Goal: Book appointment/travel/reservation

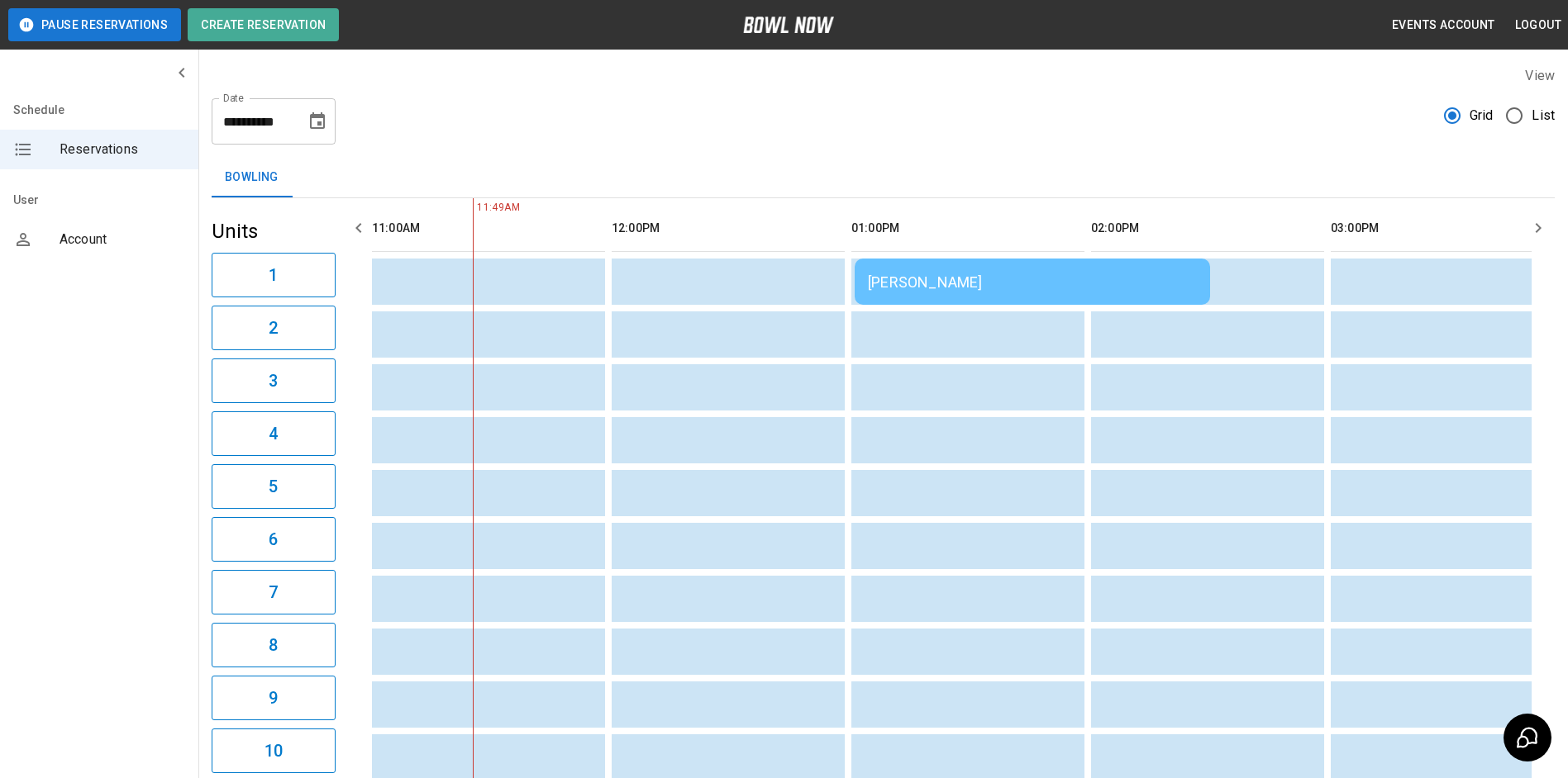
click at [283, 130] on input "**********" at bounding box center [253, 122] width 82 height 46
click at [315, 122] on icon "Choose date, selected date is Aug 12, 2025" at bounding box center [317, 122] width 20 height 20
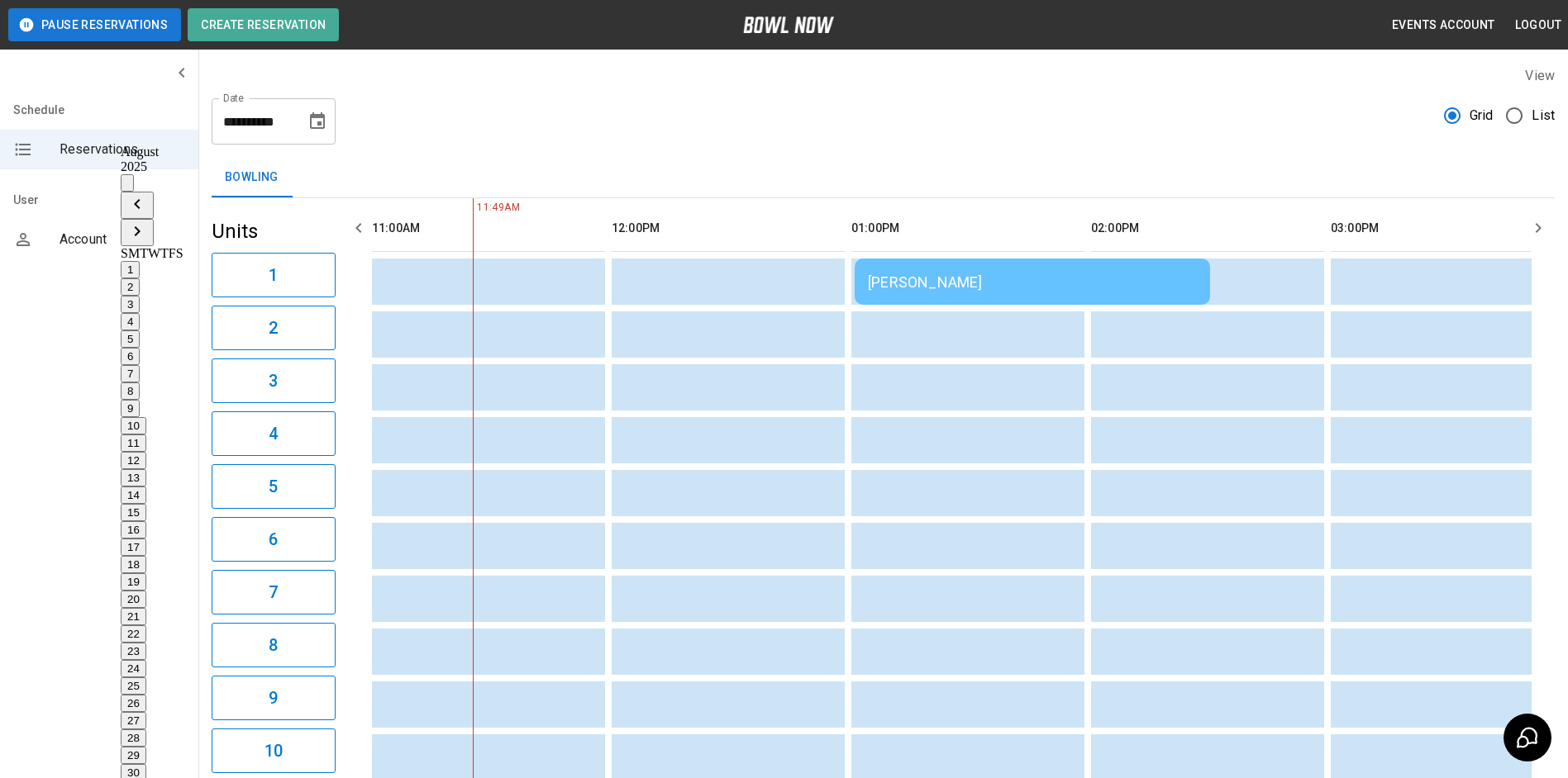
click at [127, 187] on icon "calendar view is open, switch to year view" at bounding box center [127, 187] width 0 height 0
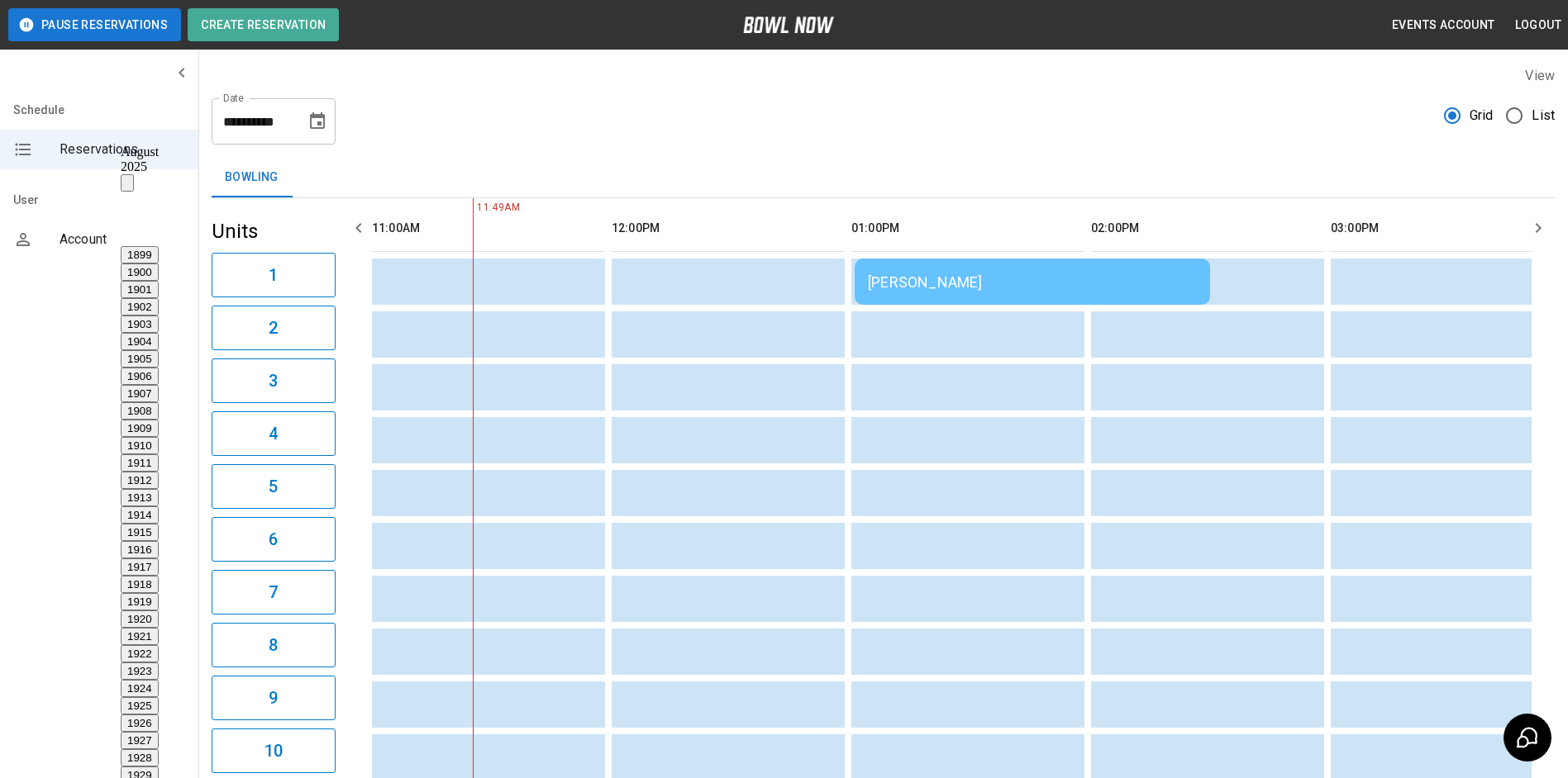
scroll to position [1228, 0]
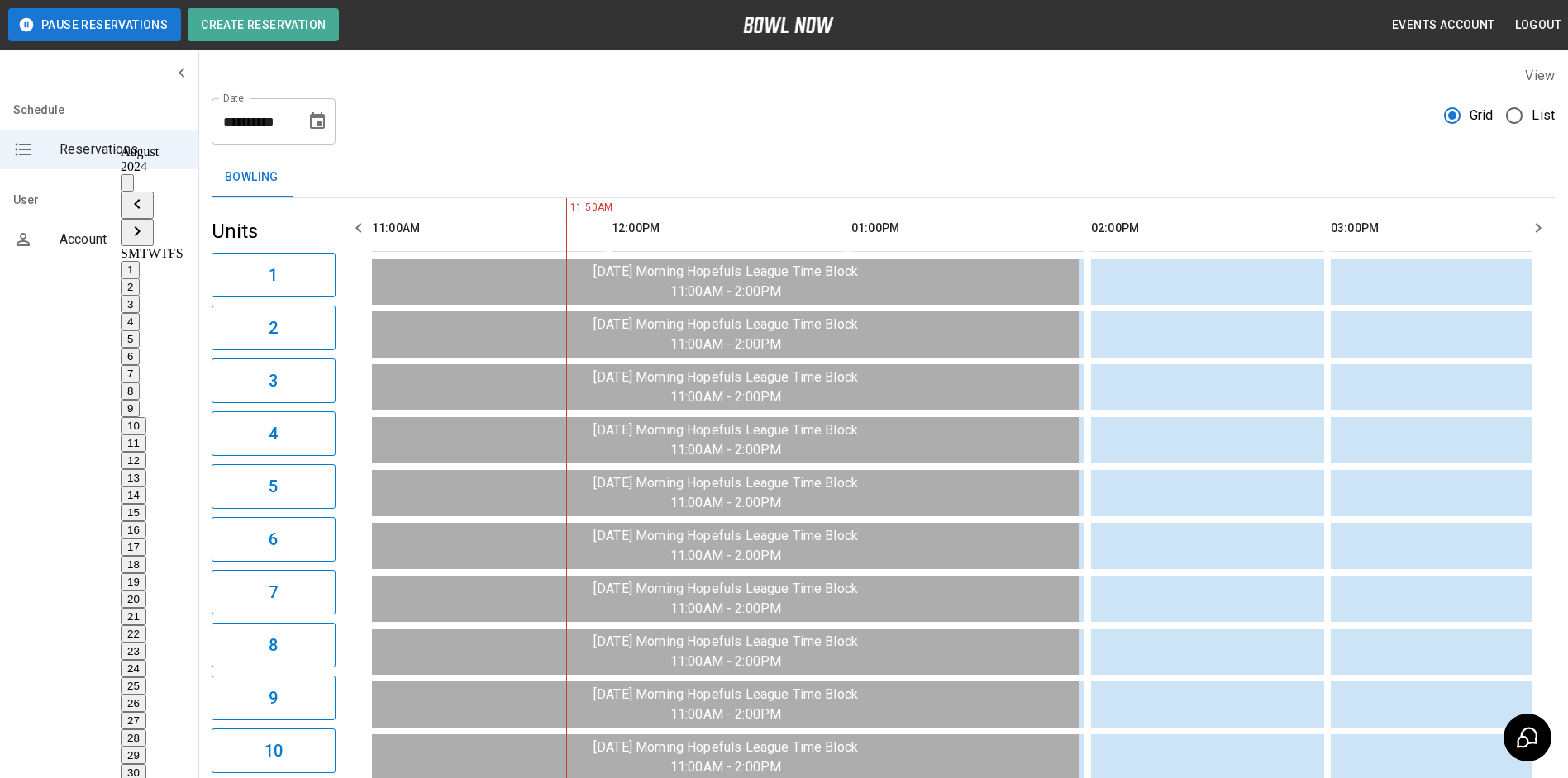
scroll to position [0, 0]
click at [318, 121] on icon "Choose date, selected date is Aug 12, 2024" at bounding box center [317, 122] width 20 height 20
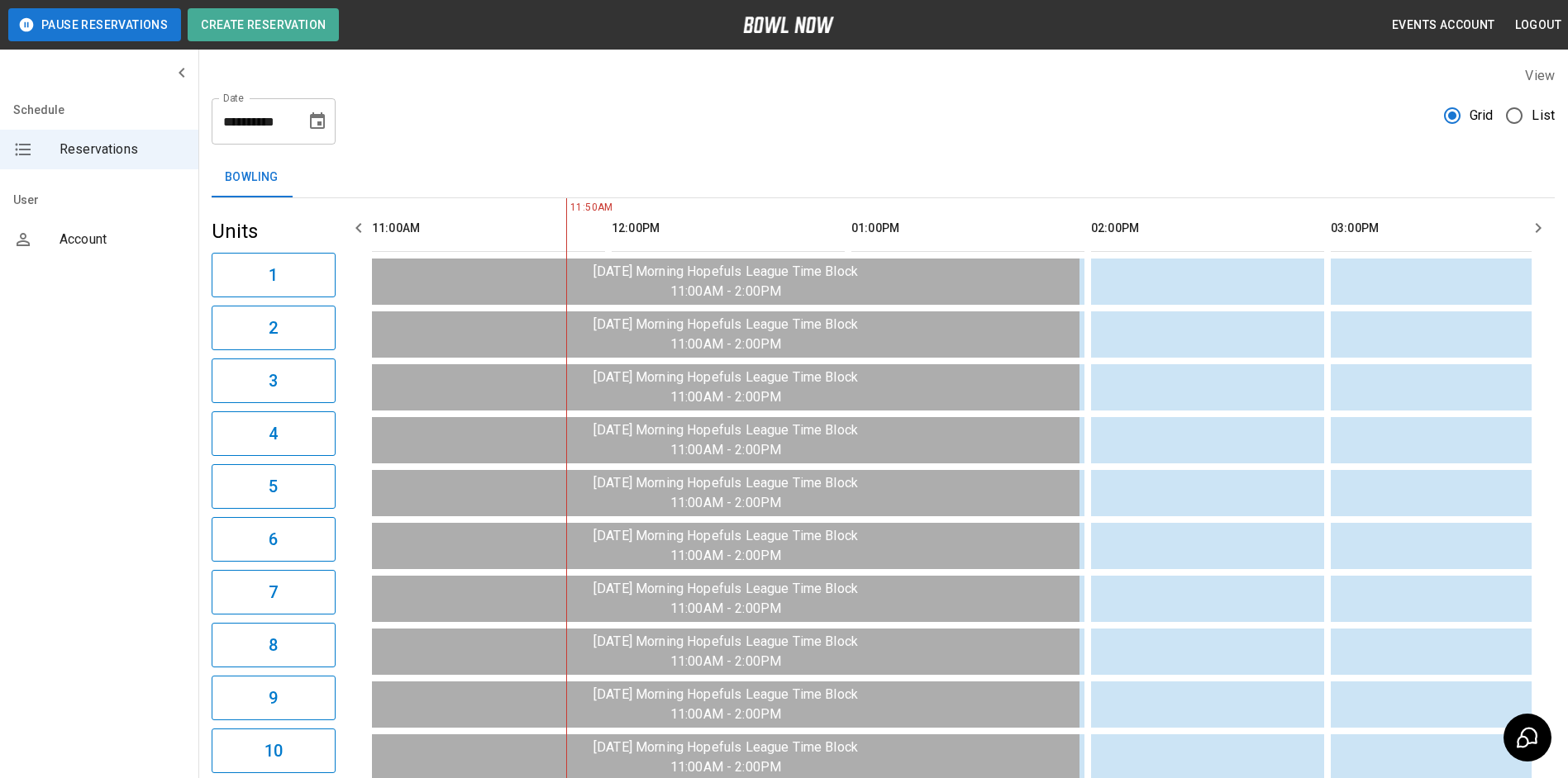
click at [316, 123] on icon "Choose date, selected date is Aug 12, 2024" at bounding box center [317, 122] width 20 height 20
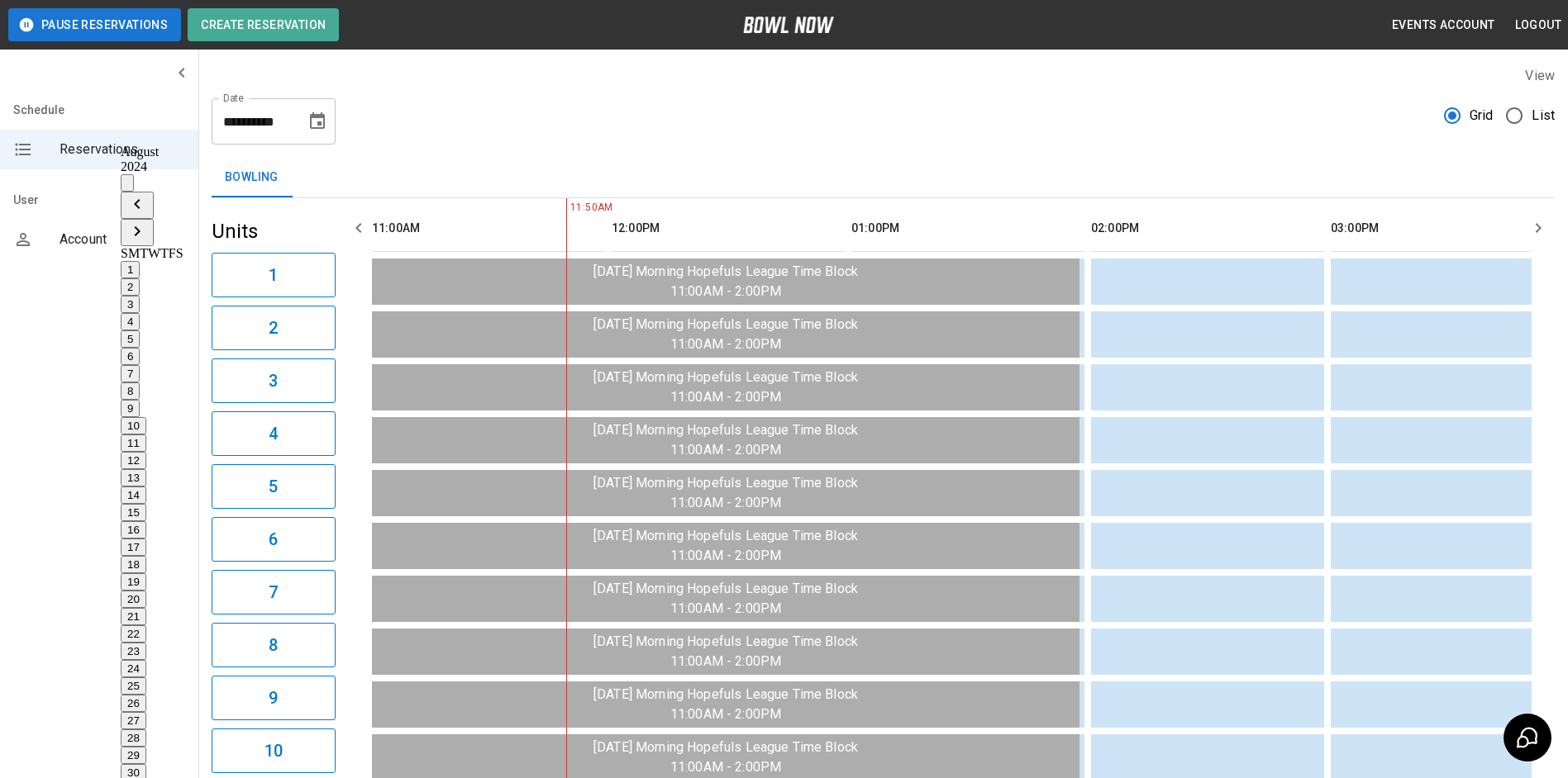
click at [147, 194] on icon "Previous month" at bounding box center [137, 204] width 20 height 20
click at [146, 777] on button "31" at bounding box center [133, 790] width 26 height 17
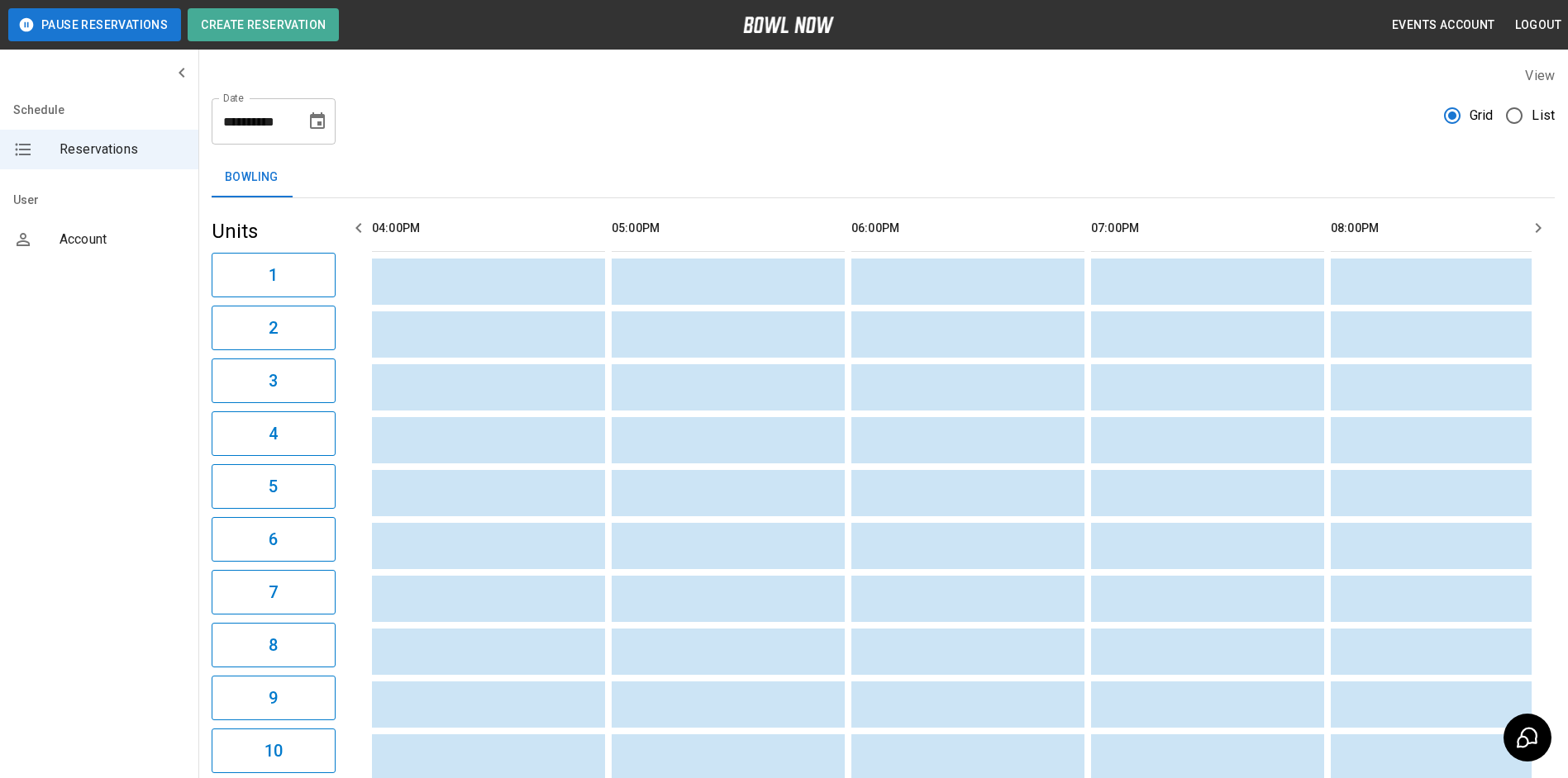
click at [315, 112] on button "Choose date, selected date is Jul 31, 2024" at bounding box center [317, 122] width 34 height 33
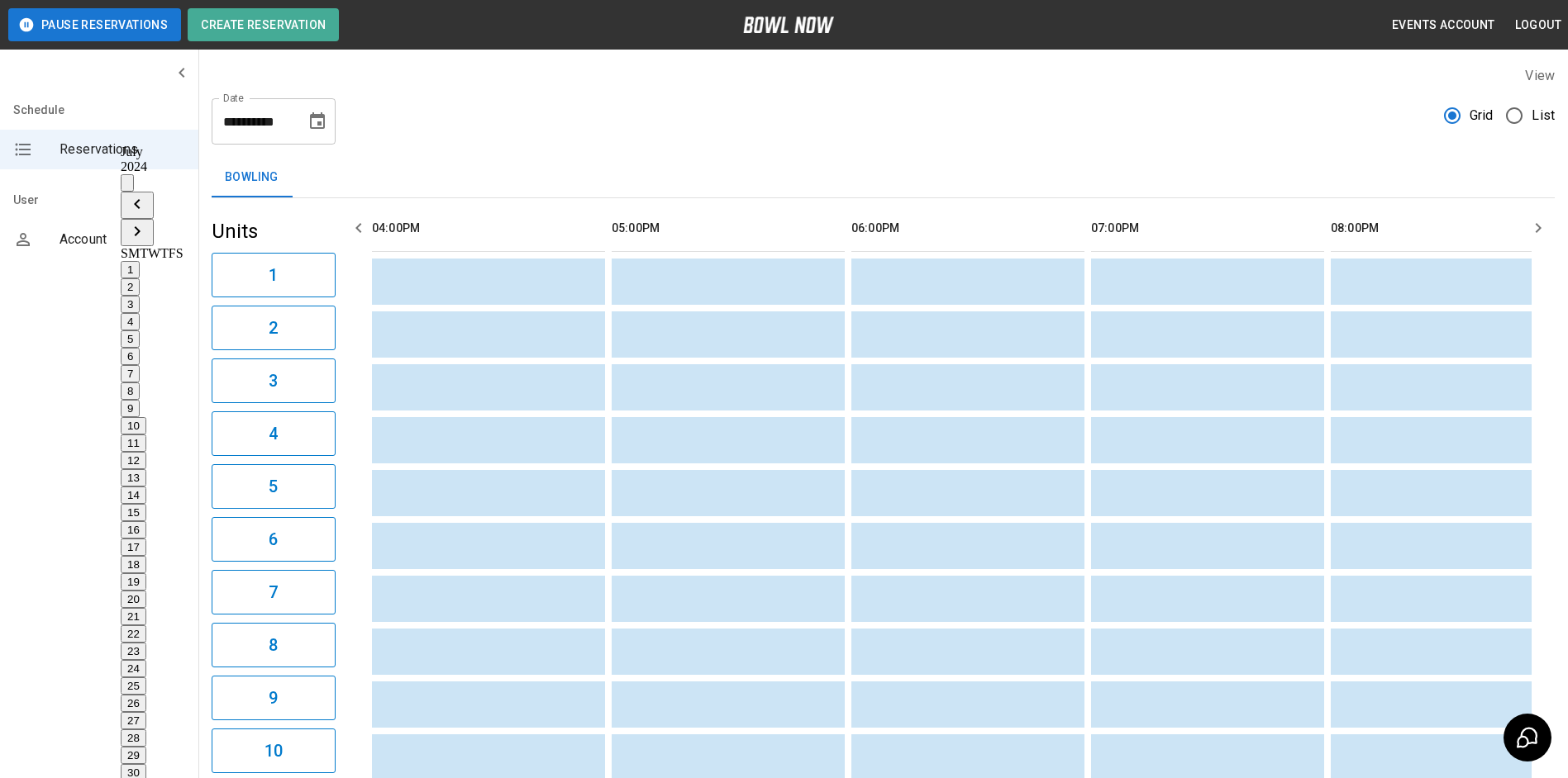
drag, startPoint x: 95, startPoint y: 425, endPoint x: 126, endPoint y: 373, distance: 60.5
click at [98, 420] on div "Schedule Reservations User Account" at bounding box center [100, 389] width 199 height 778
click at [534, 92] on div "**********" at bounding box center [883, 744] width 1370 height 1382
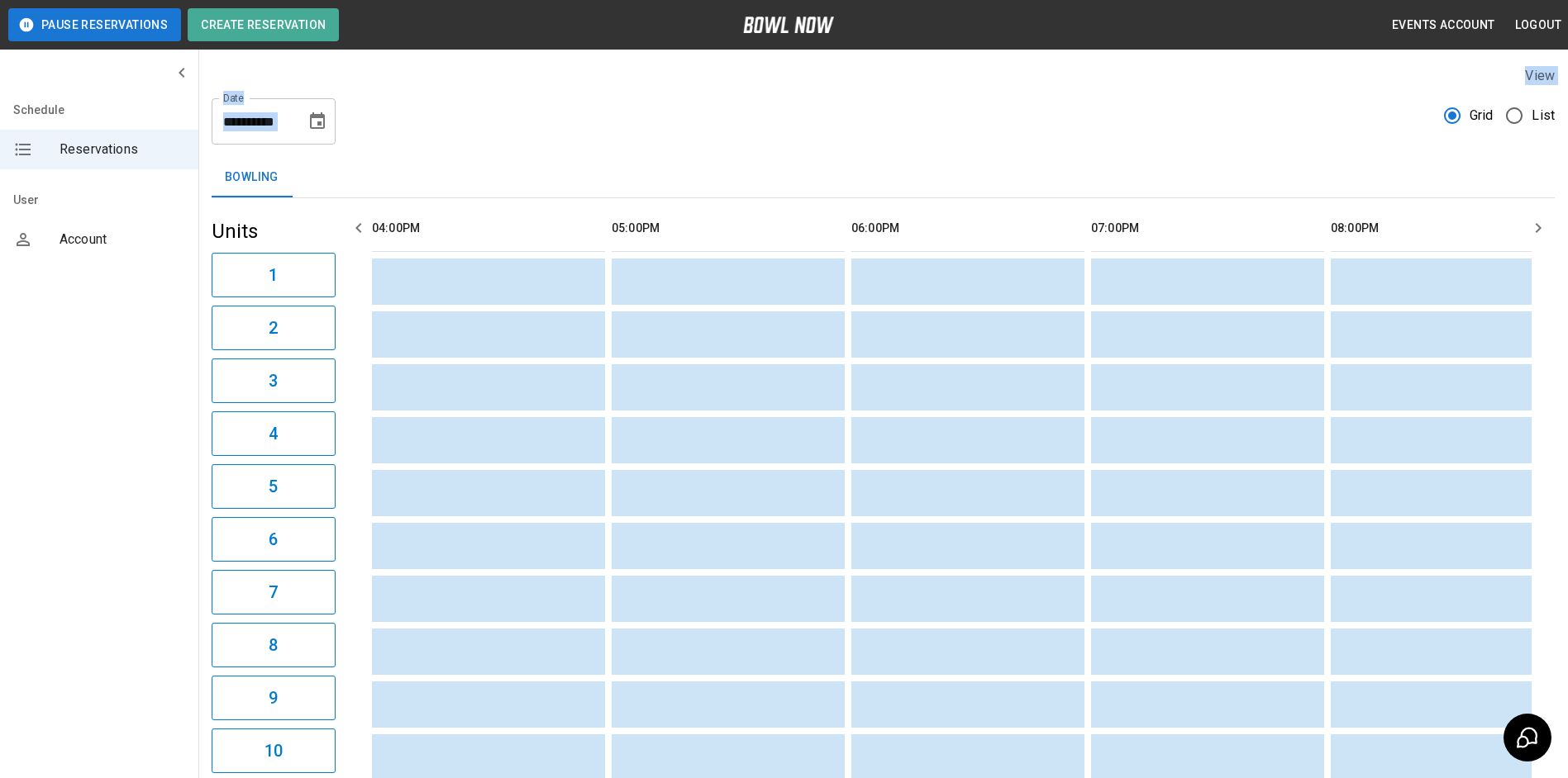
click at [317, 130] on icon "Choose date, selected date is Jul 31, 2024" at bounding box center [317, 122] width 20 height 20
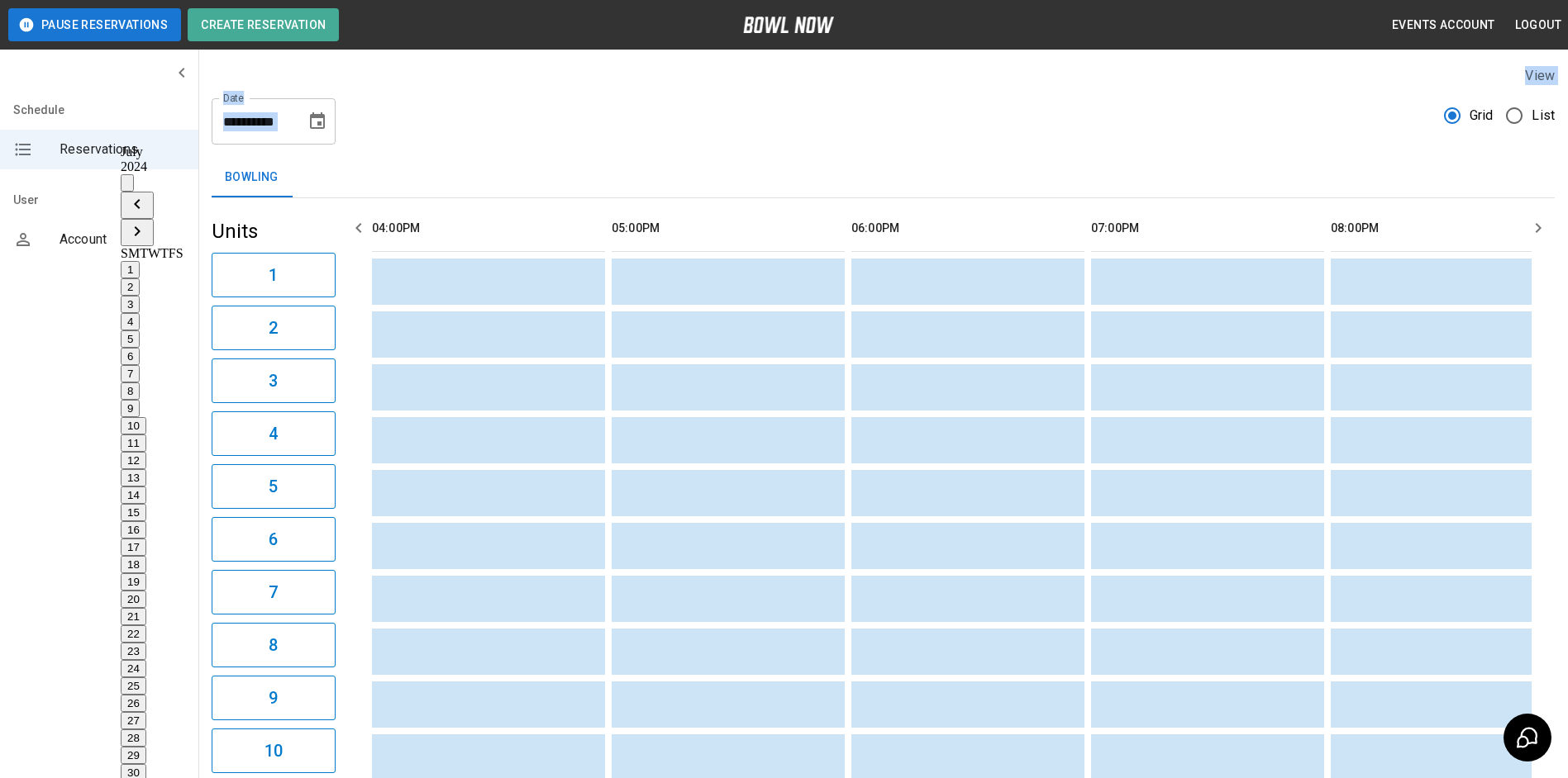
click at [127, 187] on icon "calendar view is open, switch to year view" at bounding box center [127, 187] width 0 height 0
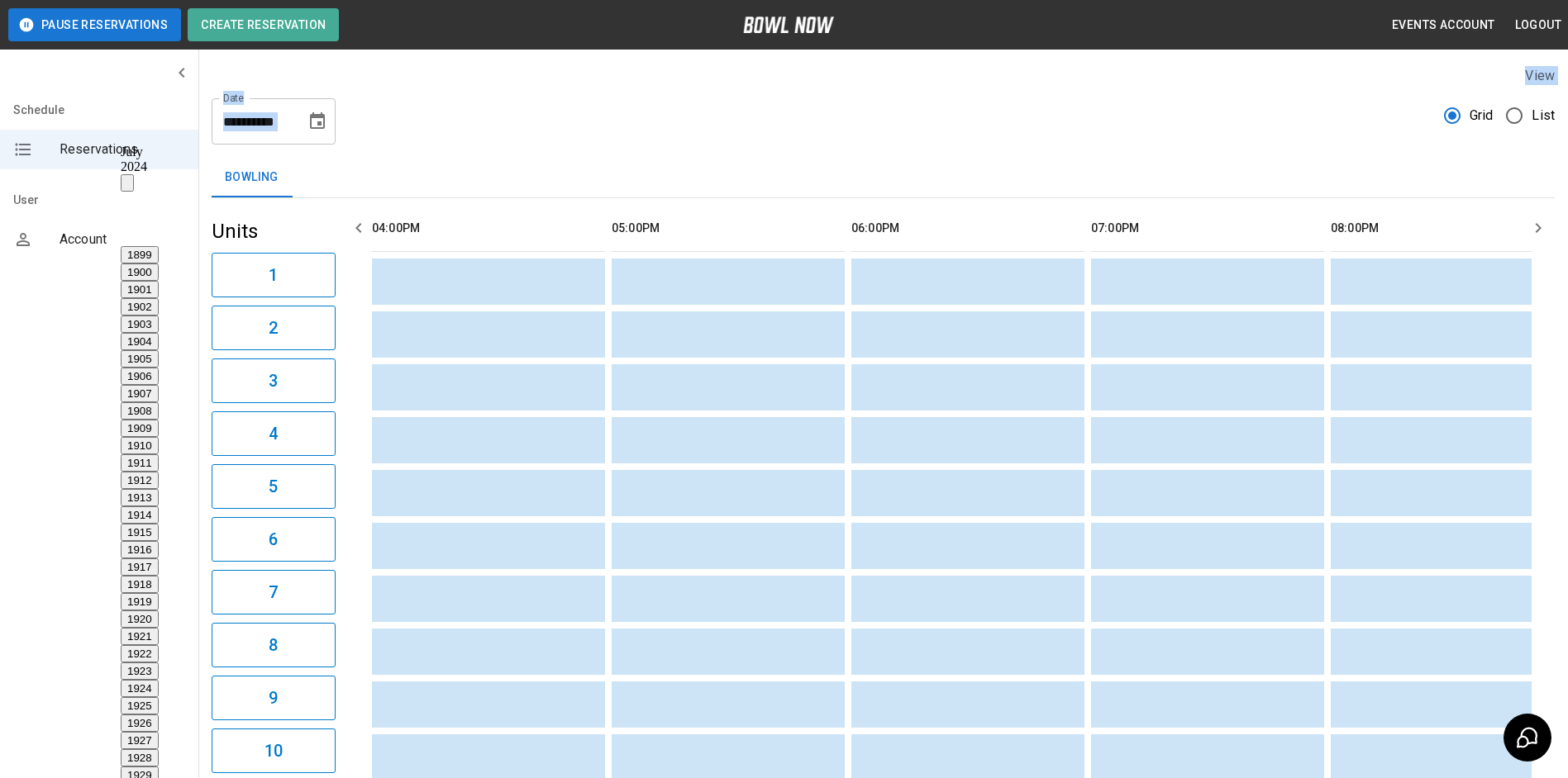
scroll to position [1228, 0]
drag, startPoint x: 272, startPoint y: 322, endPoint x: 313, endPoint y: 171, distance: 156.5
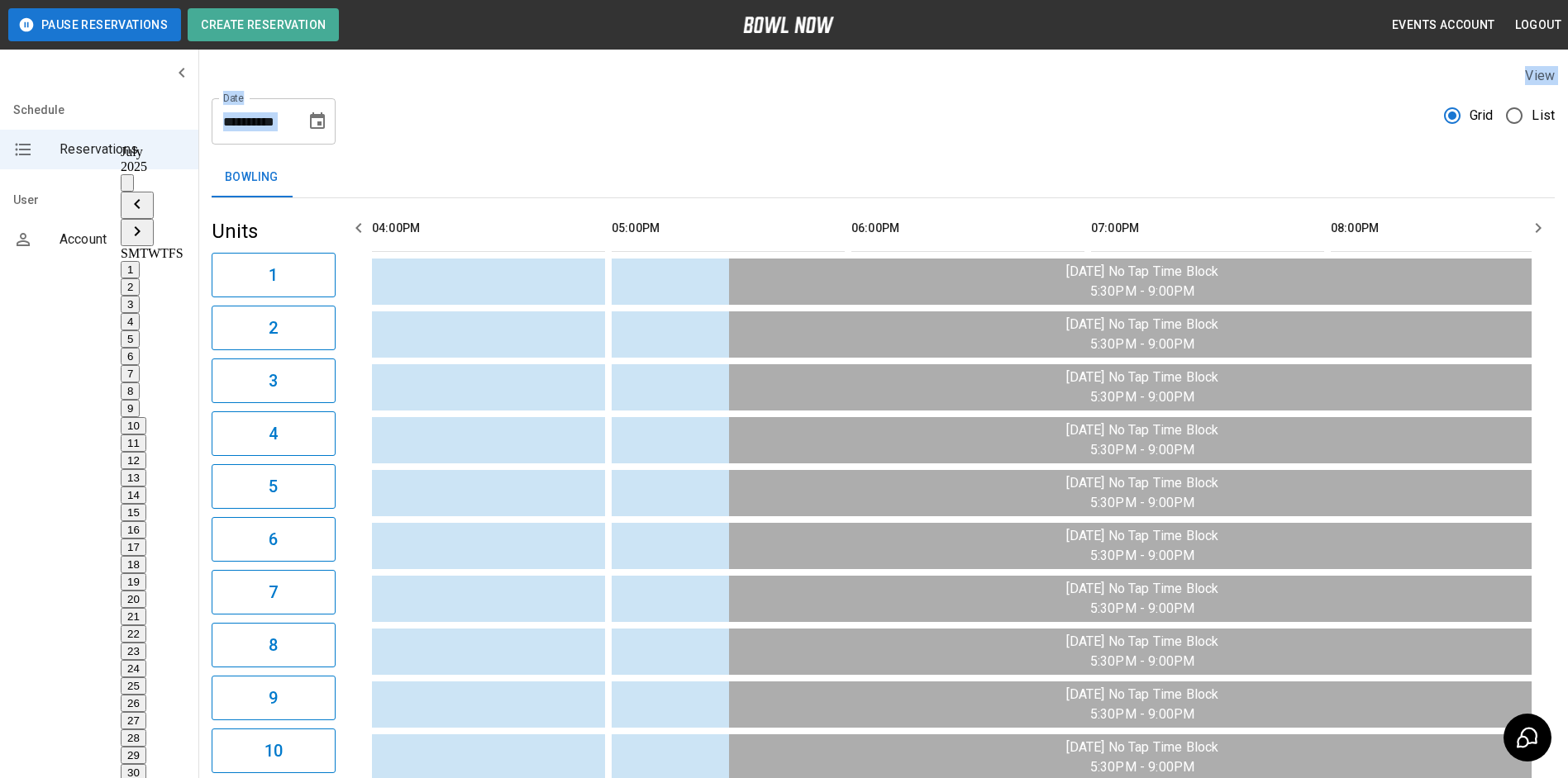
scroll to position [0, 0]
click at [322, 123] on icon "Choose date, selected date is Jul 31, 2025" at bounding box center [318, 120] width 15 height 16
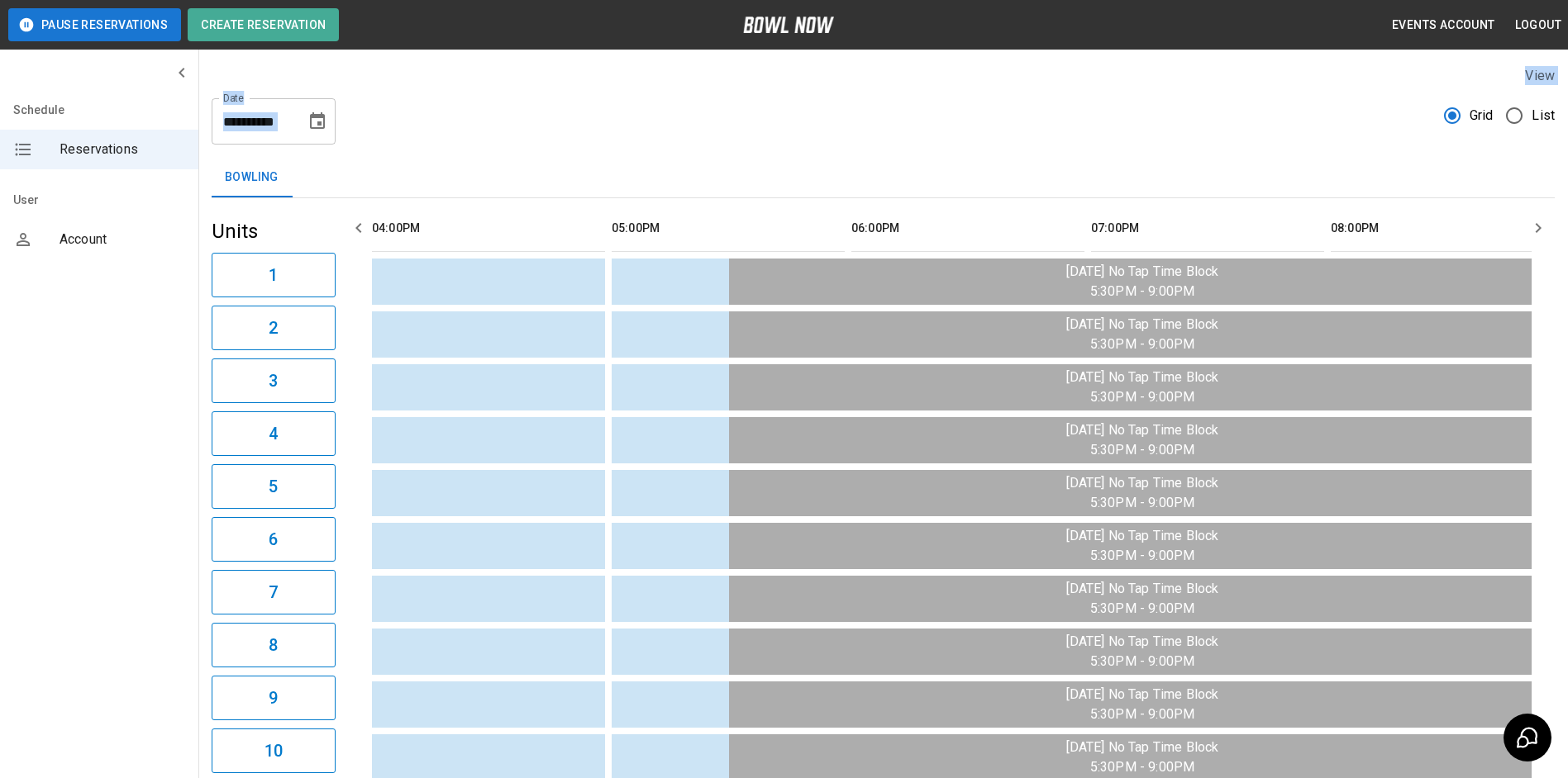
click at [321, 130] on icon "Choose date, selected date is Jul 31, 2025" at bounding box center [317, 122] width 20 height 20
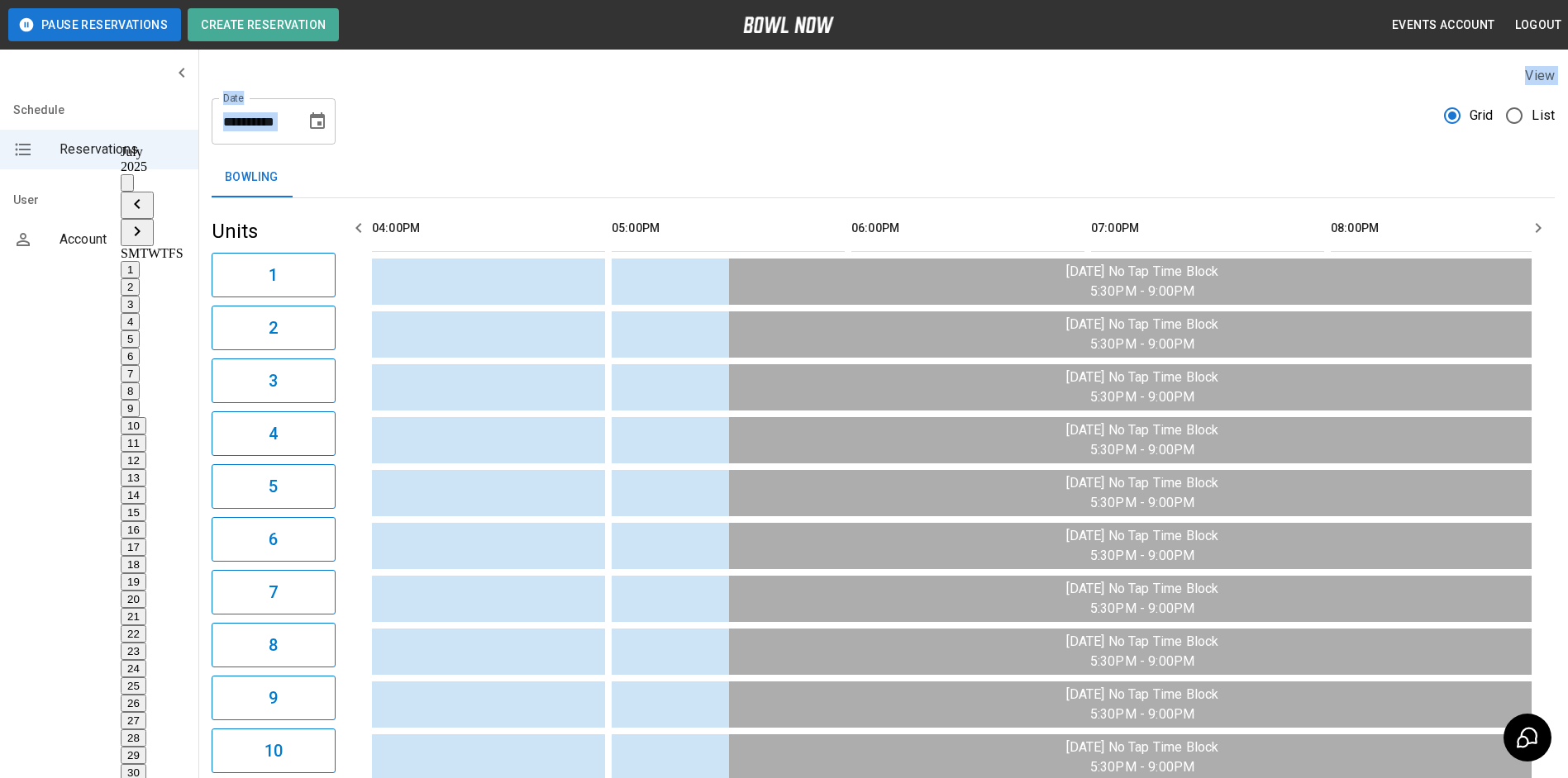
click at [147, 221] on icon "Next month" at bounding box center [137, 231] width 20 height 20
click at [146, 452] on button "12" at bounding box center [133, 460] width 26 height 17
type input "**********"
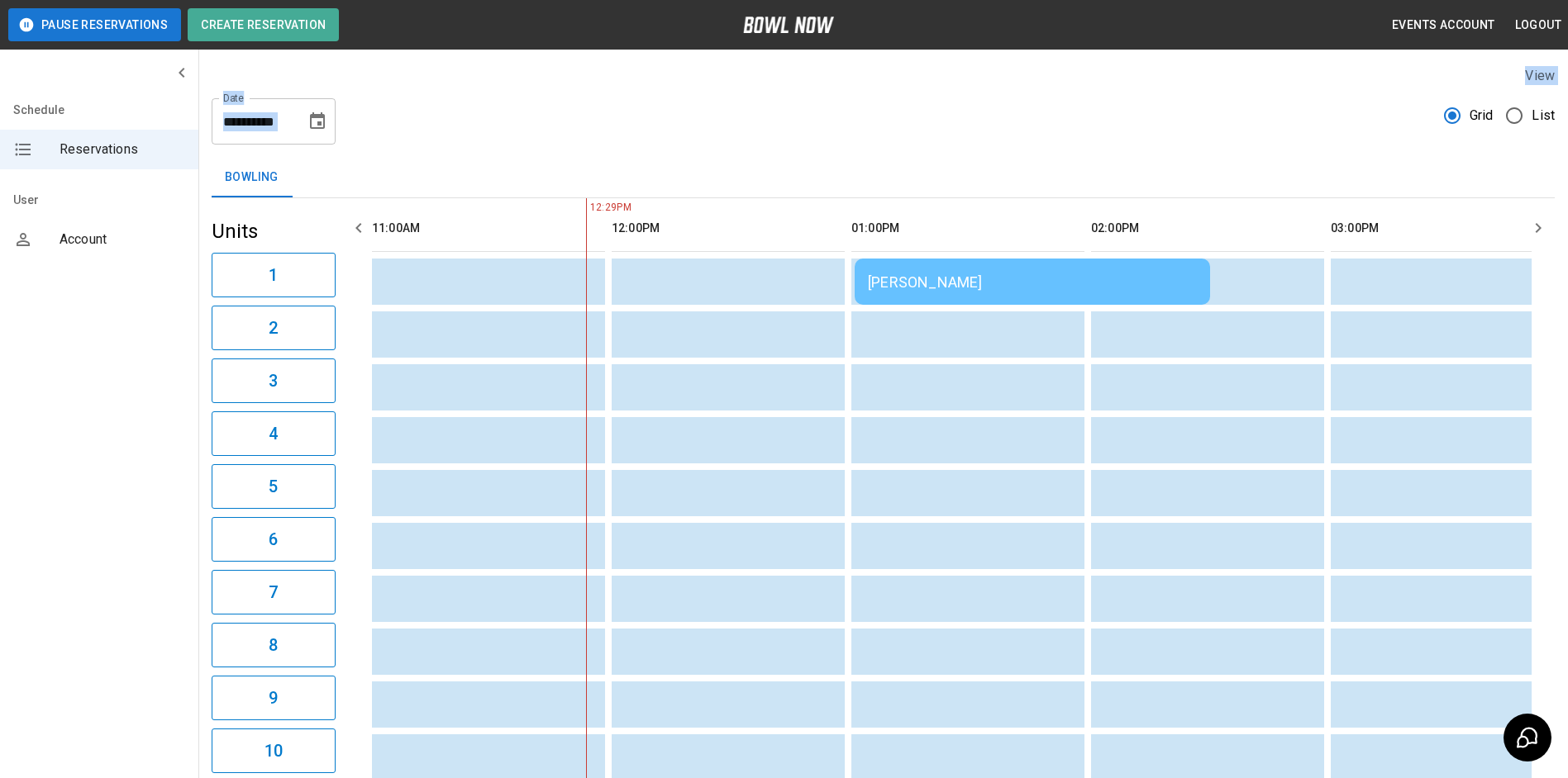
click at [359, 225] on icon "button" at bounding box center [358, 228] width 6 height 10
click at [358, 225] on icon "button" at bounding box center [358, 228] width 20 height 20
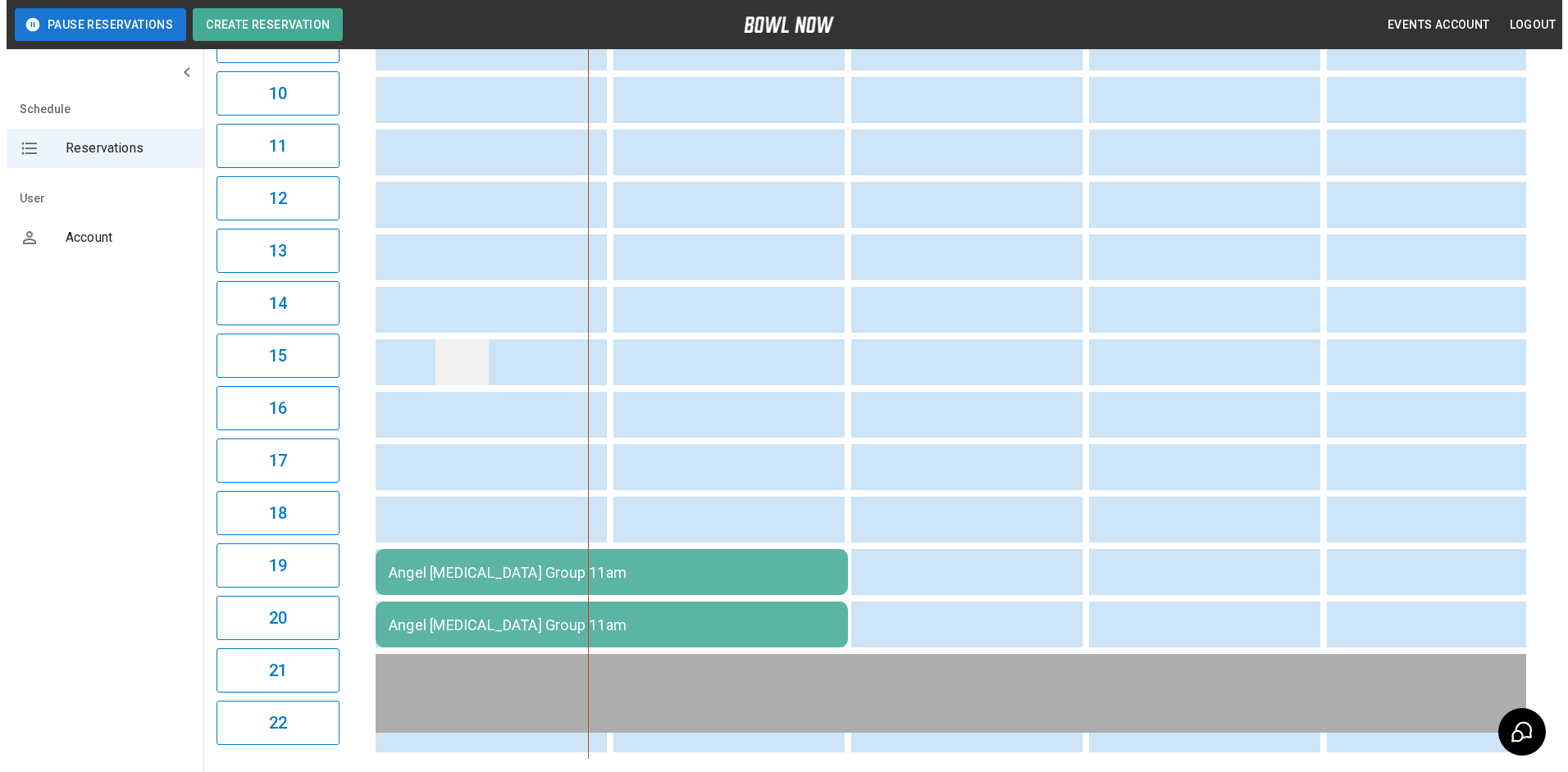
scroll to position [753, 0]
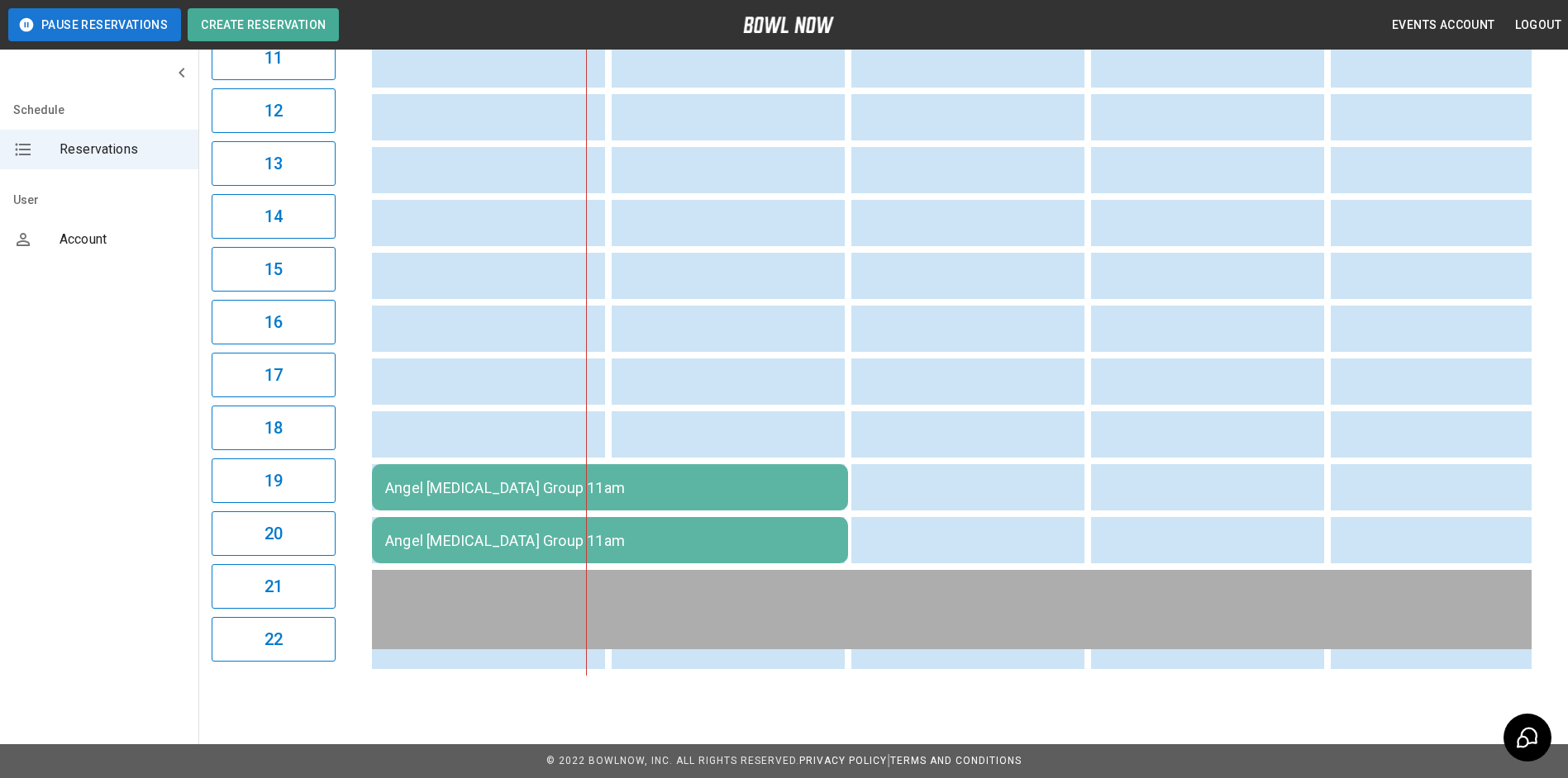
click at [532, 479] on div "Angel [MEDICAL_DATA] Group 11am" at bounding box center [610, 488] width 450 height 17
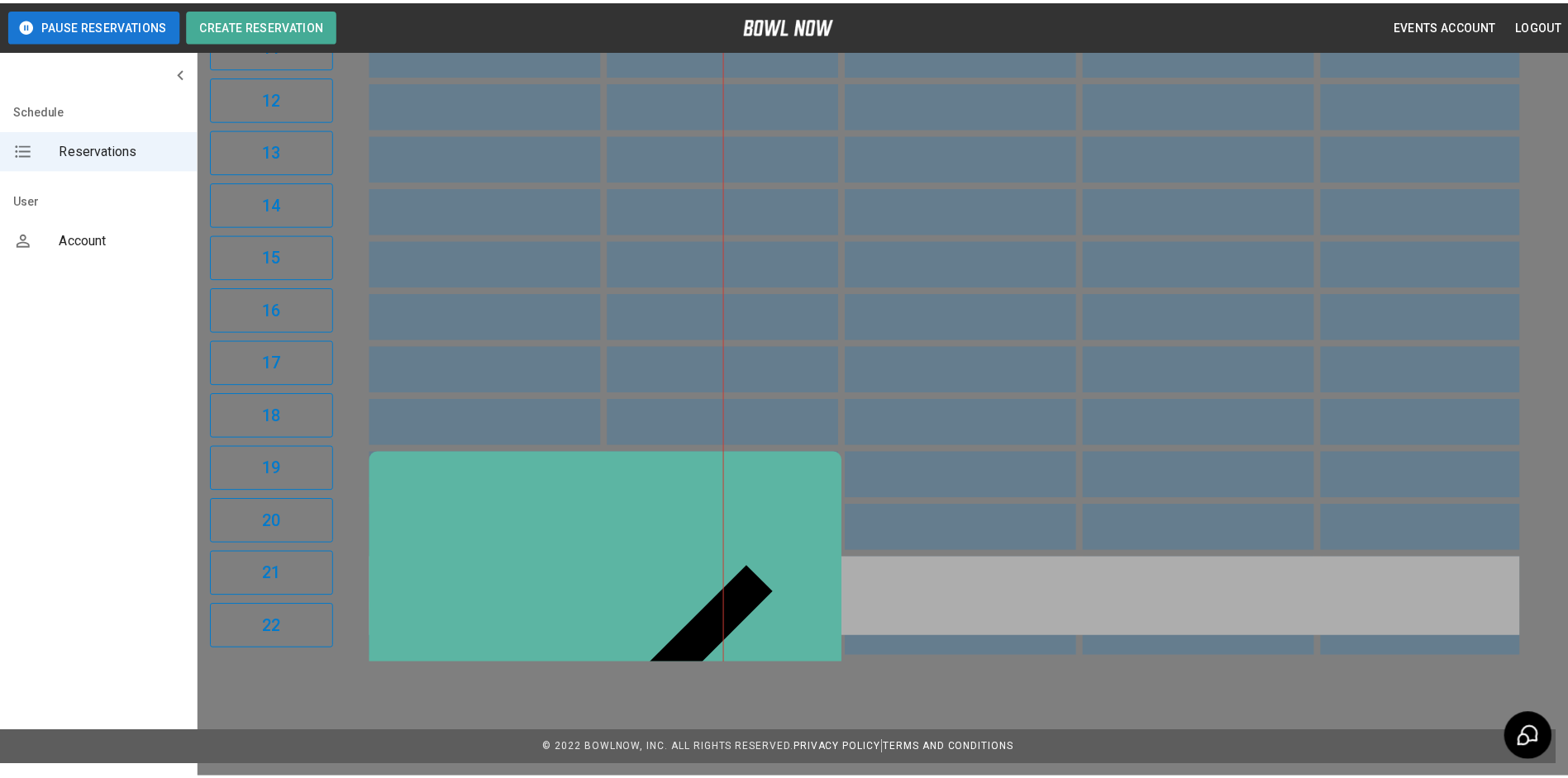
scroll to position [0, 239]
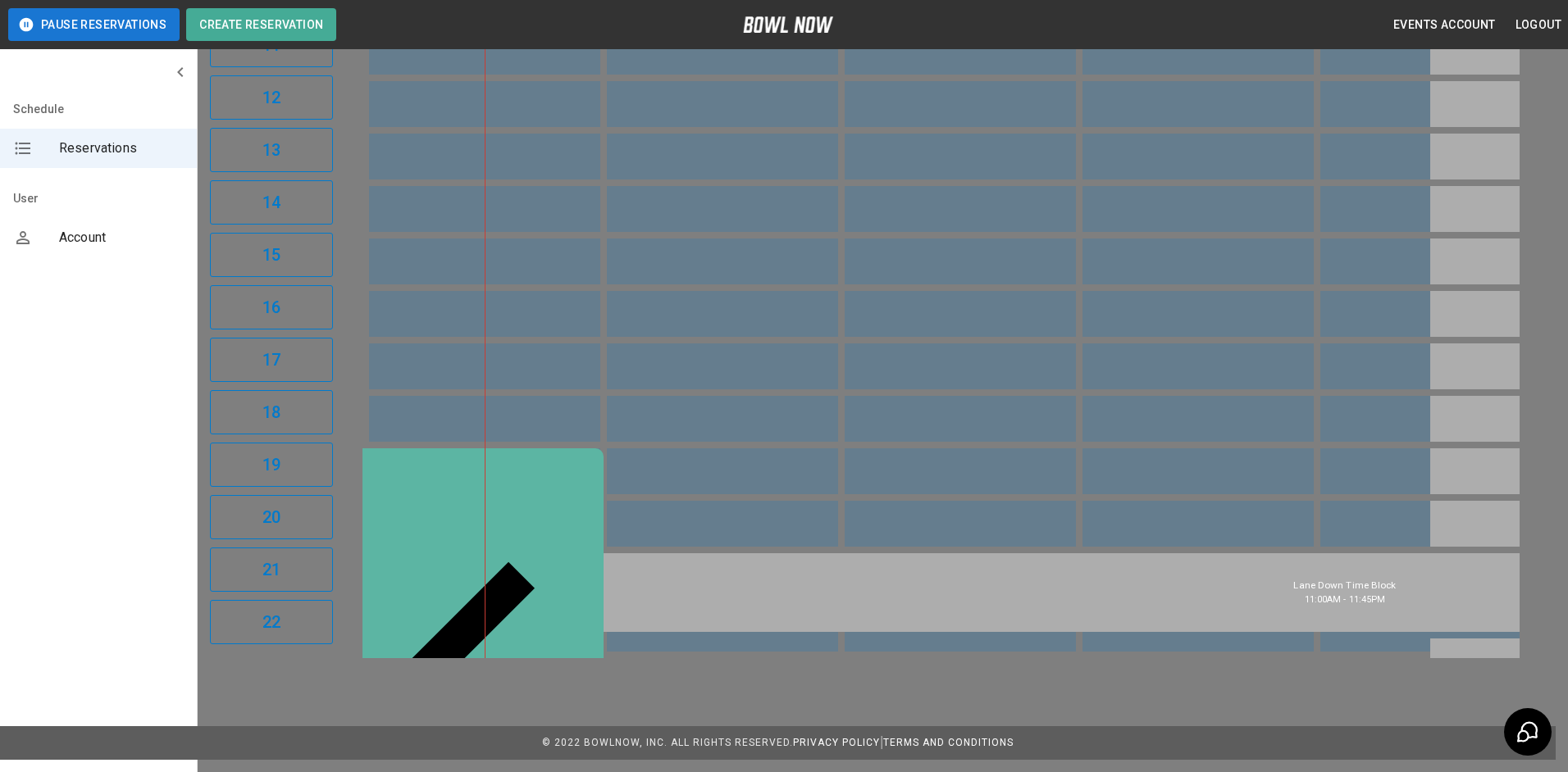
click at [1142, 41] on div at bounding box center [784, 386] width 1568 height 772
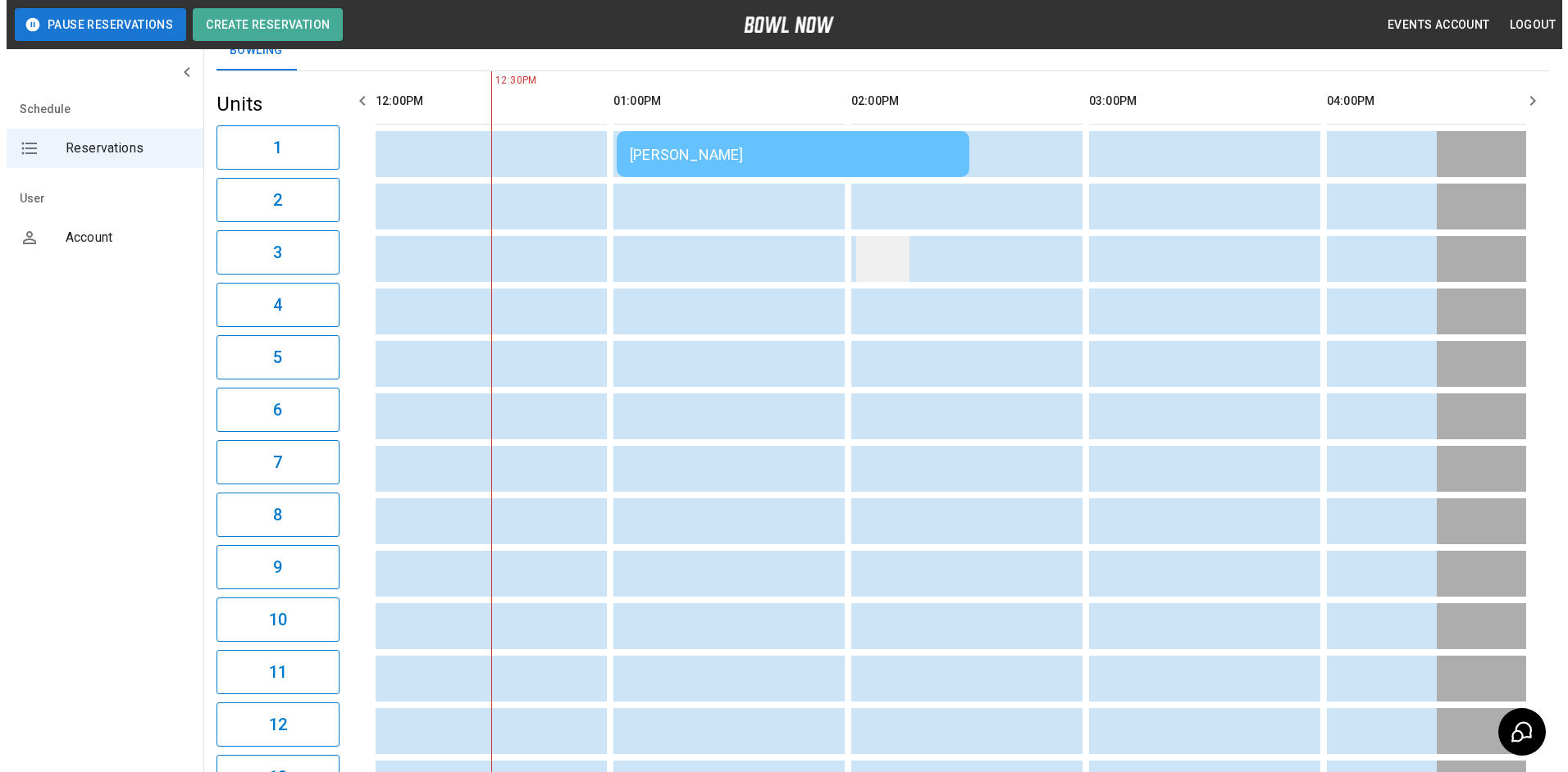
scroll to position [0, 0]
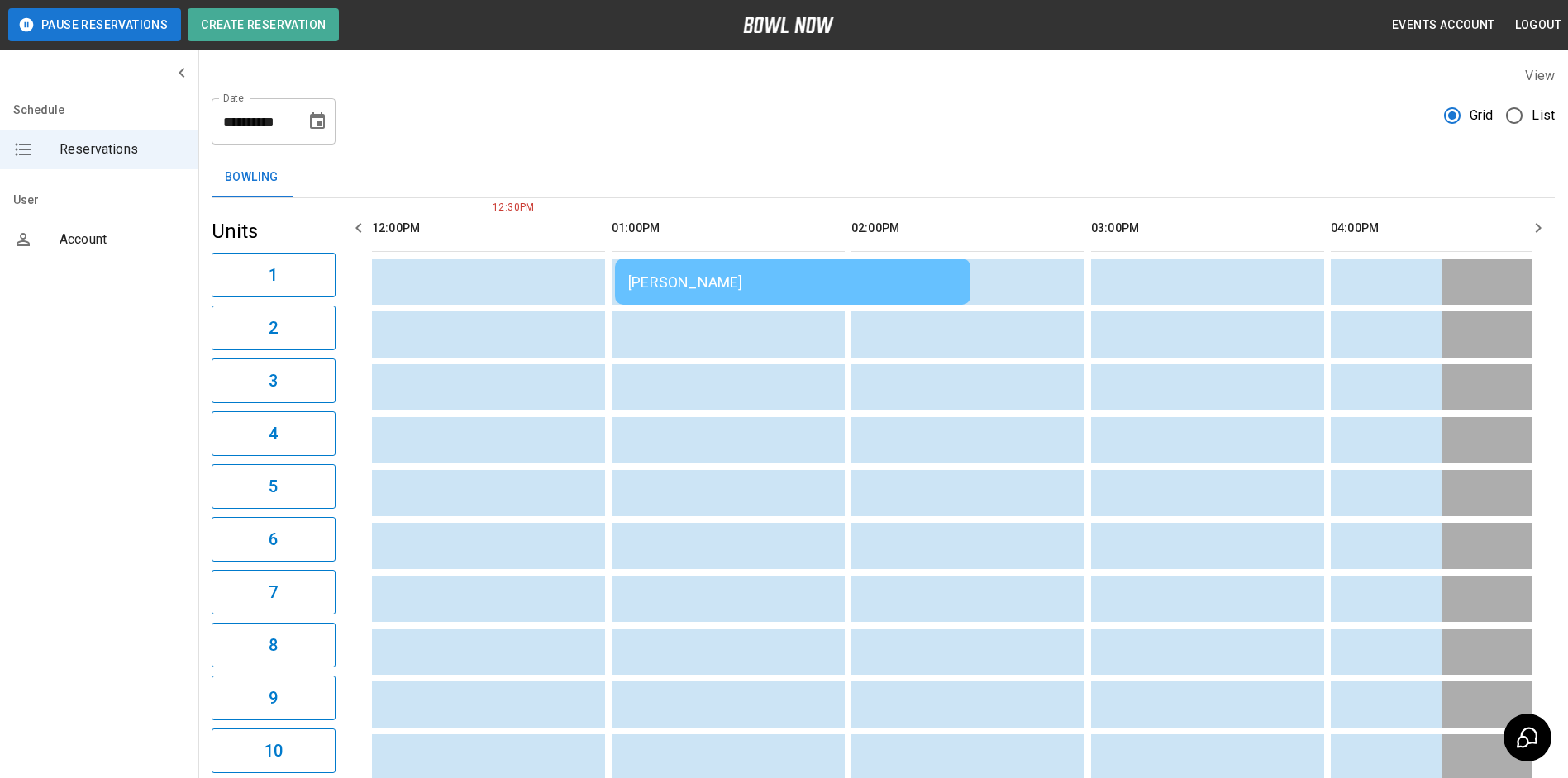
click at [708, 281] on div "[PERSON_NAME]" at bounding box center [793, 282] width 329 height 17
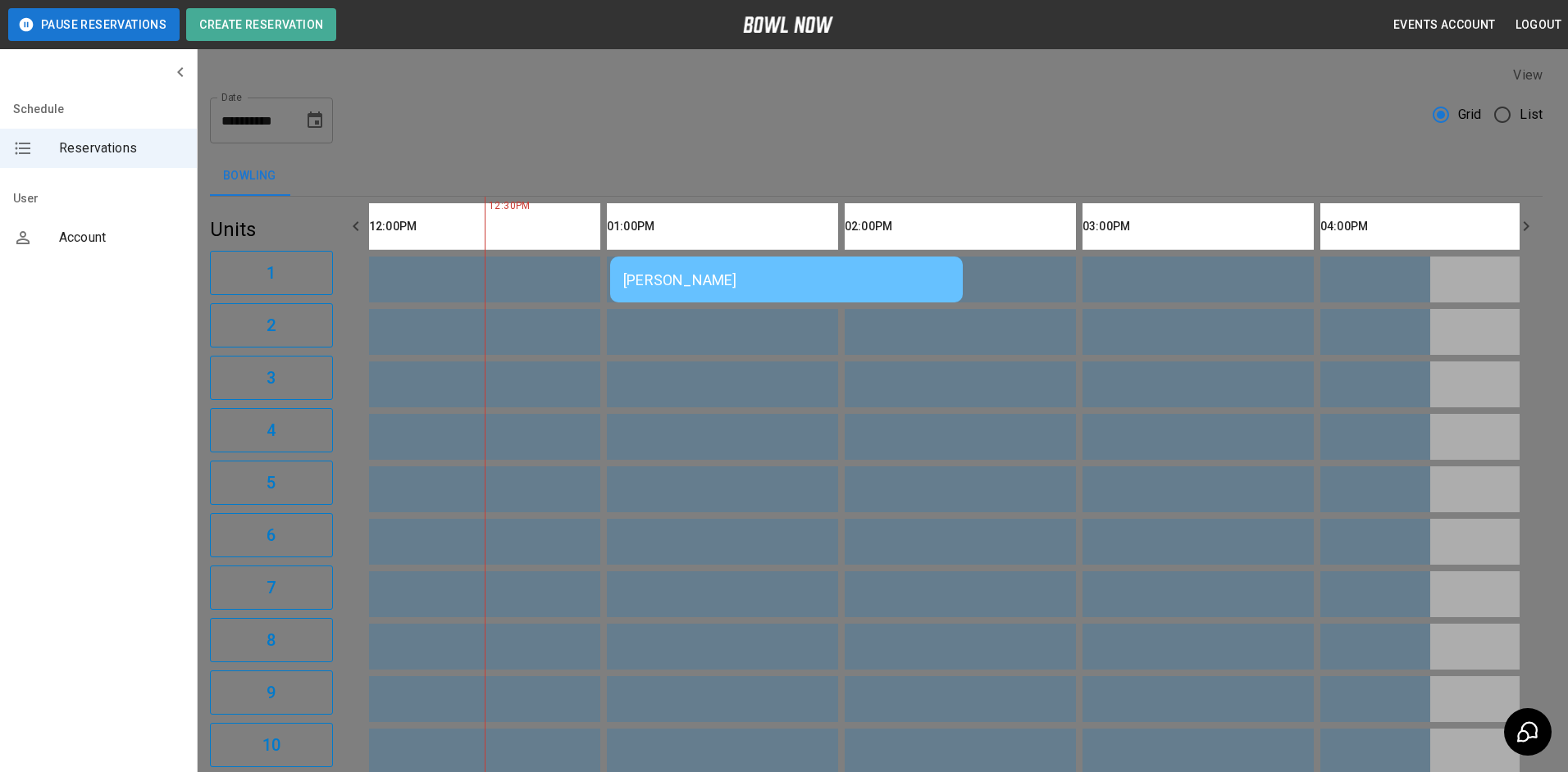
scroll to position [27, 0]
click at [1255, 63] on div at bounding box center [784, 386] width 1568 height 772
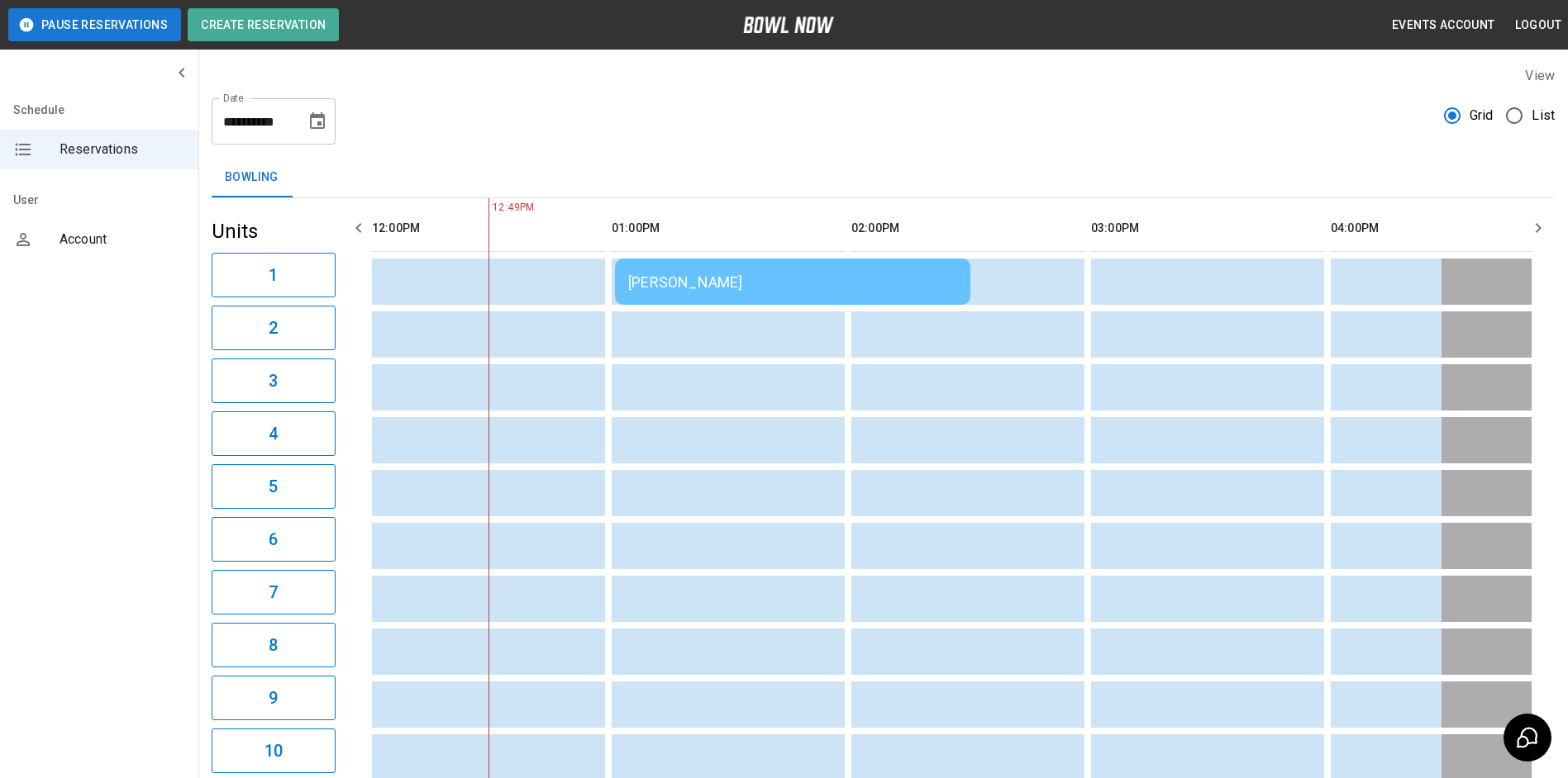
click at [741, 281] on div "[PERSON_NAME]" at bounding box center [793, 282] width 329 height 17
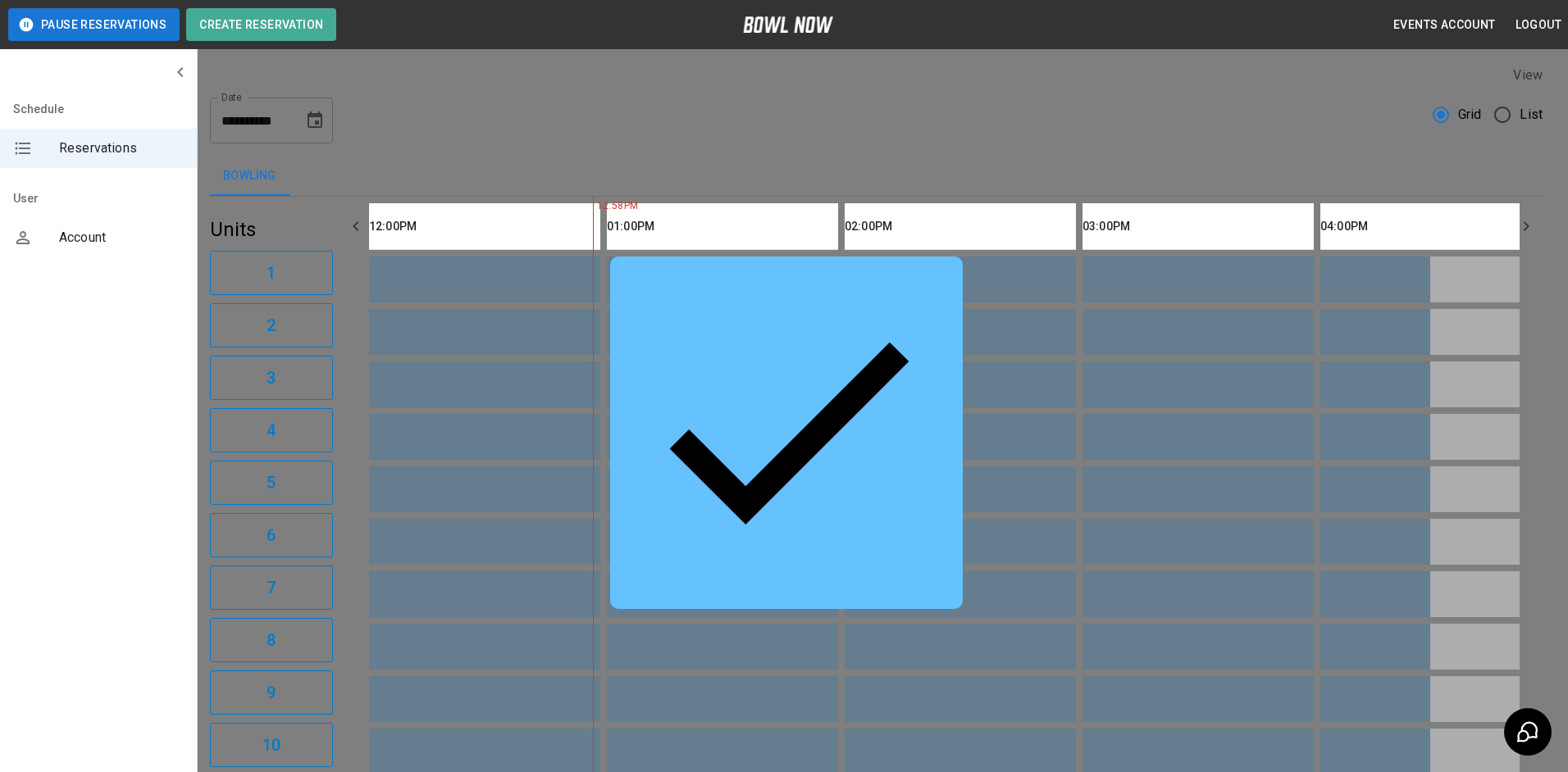
click at [1173, 113] on div at bounding box center [784, 386] width 1568 height 772
